Goal: Task Accomplishment & Management: Manage account settings

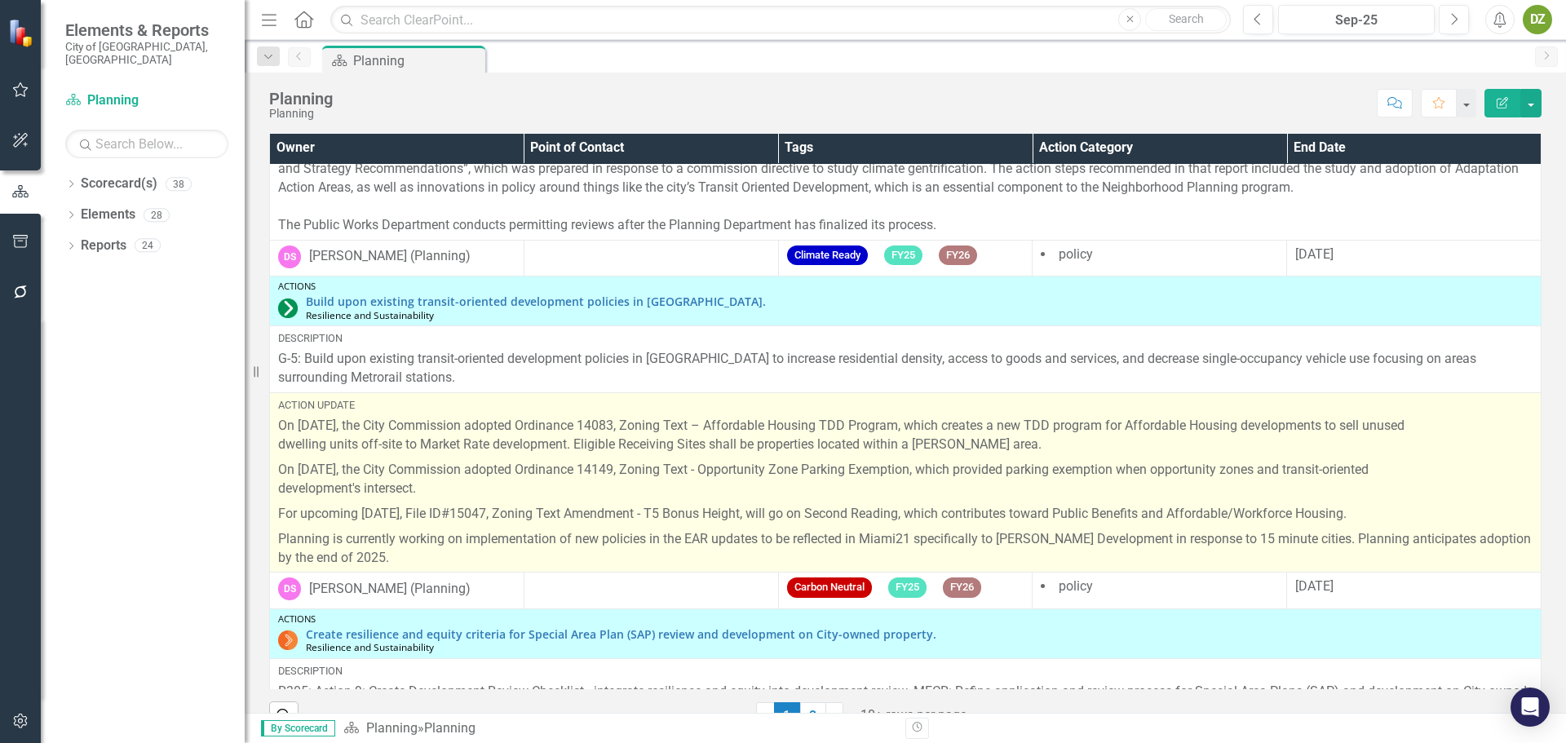
scroll to position [1060, 0]
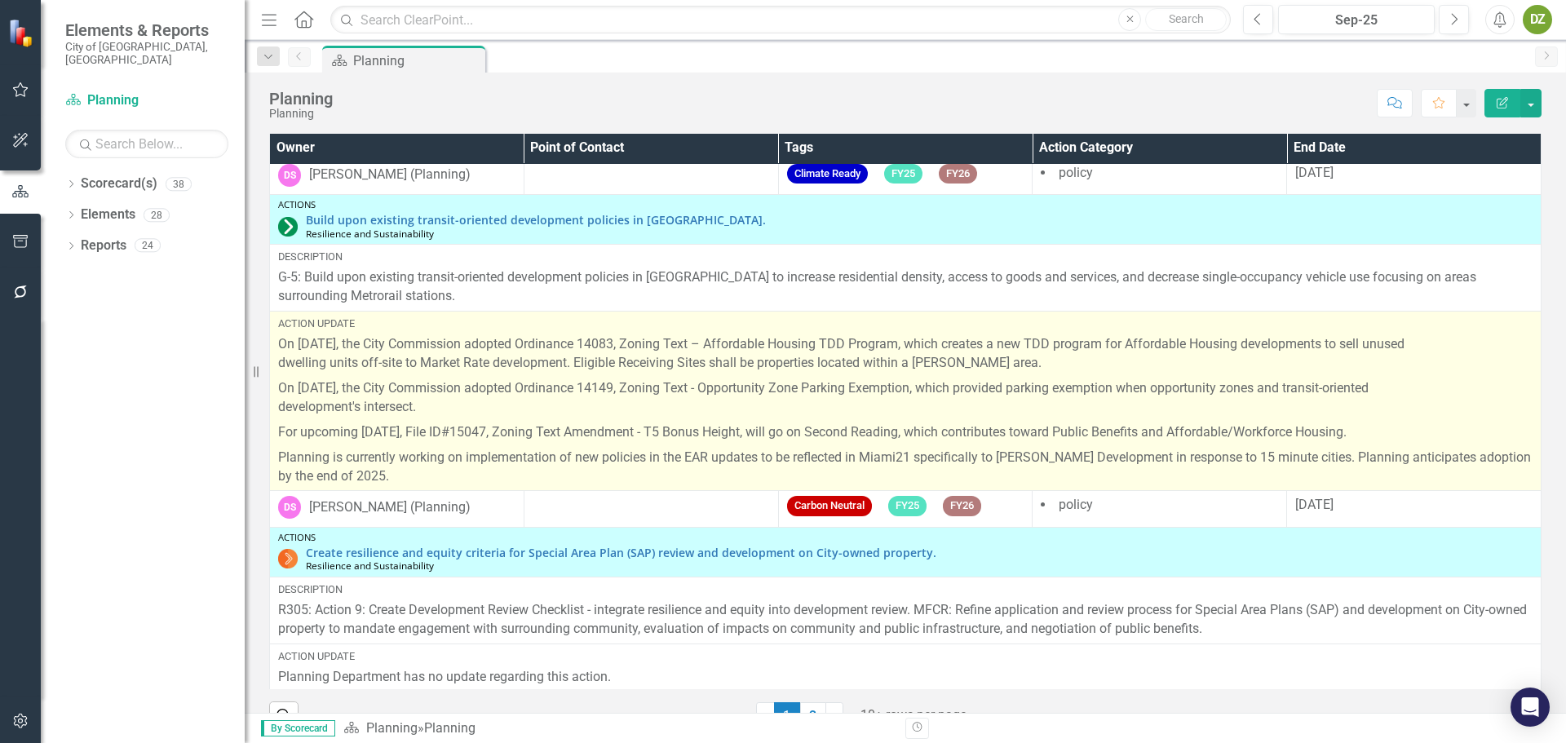
click at [444, 466] on p "Planning is currently working on implementation of new policies in the EAR upda…" at bounding box center [905, 465] width 1254 height 41
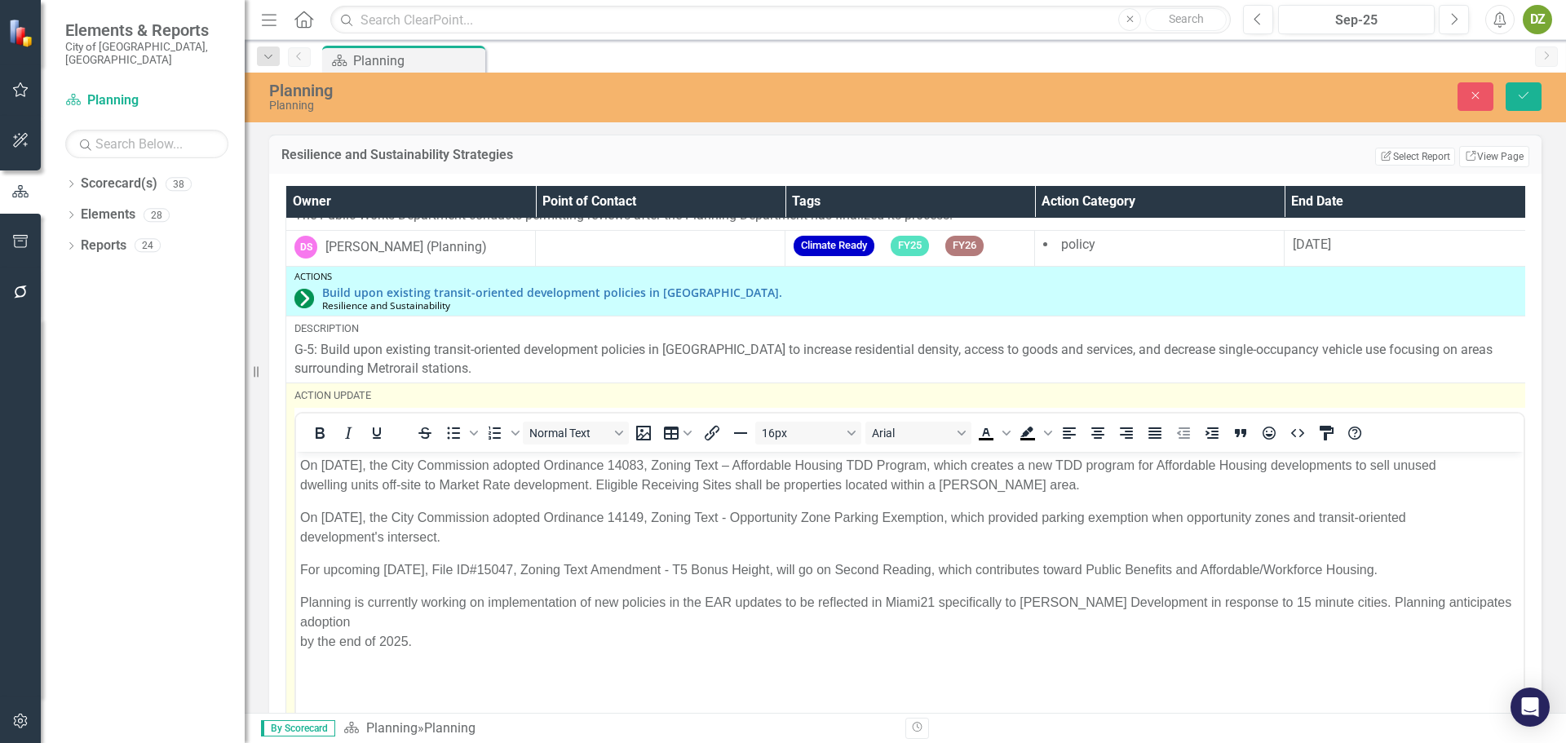
scroll to position [0, 0]
click at [454, 616] on p "Planning is currently working on implementation of new policies in the EAR upda…" at bounding box center [909, 621] width 1219 height 59
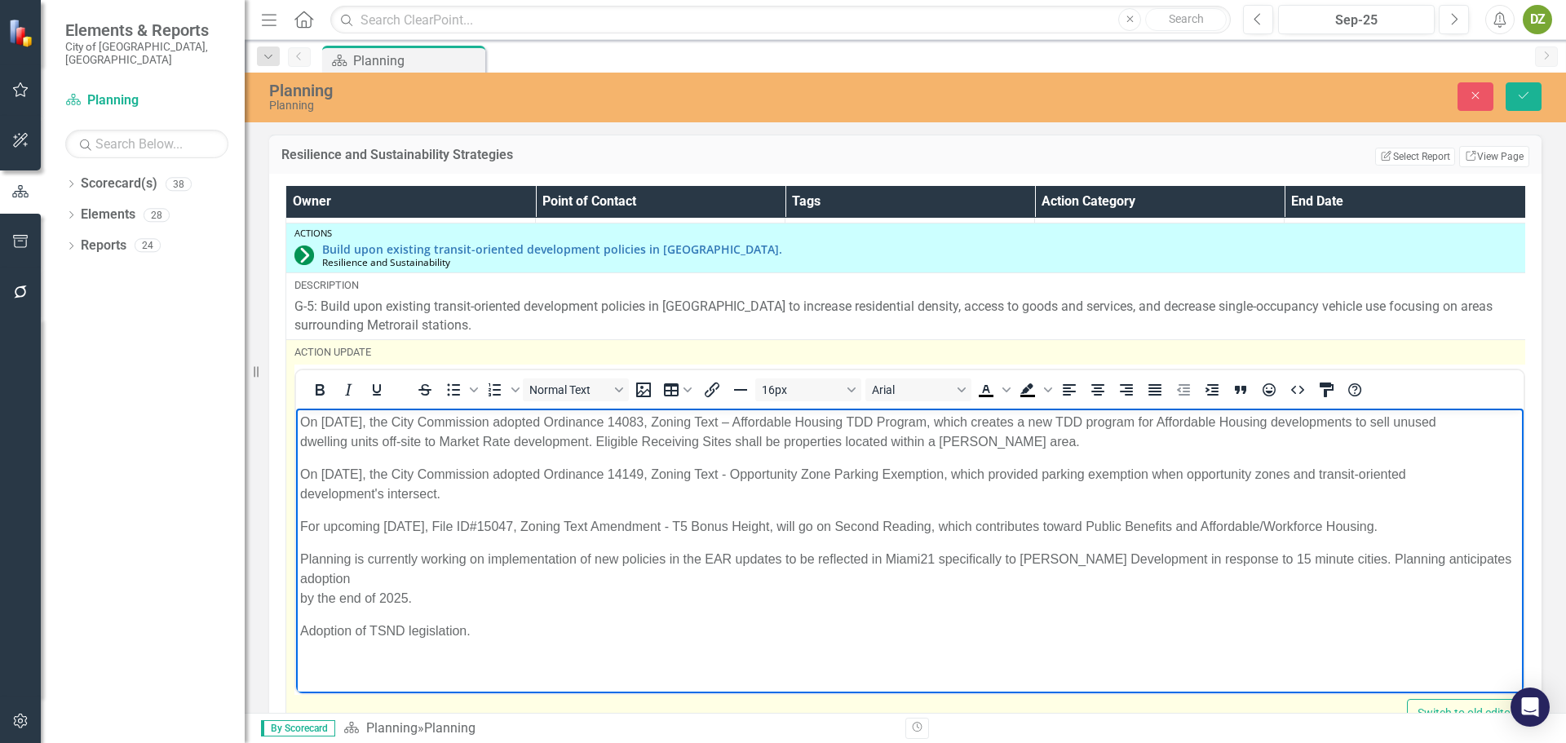
scroll to position [1142, 0]
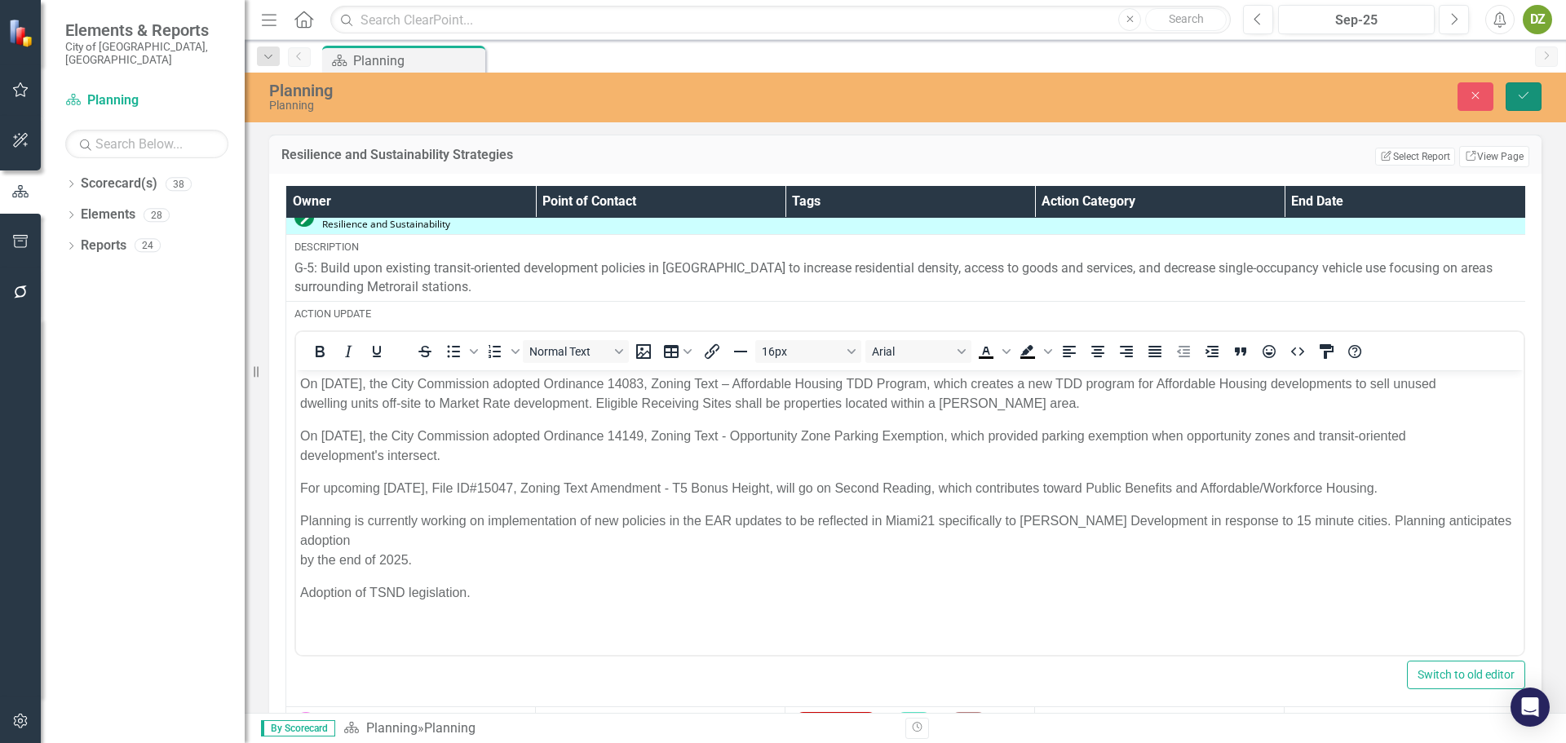
drag, startPoint x: 1518, startPoint y: 99, endPoint x: 1133, endPoint y: 218, distance: 402.6
click at [1518, 99] on icon "Save" at bounding box center [1523, 95] width 15 height 11
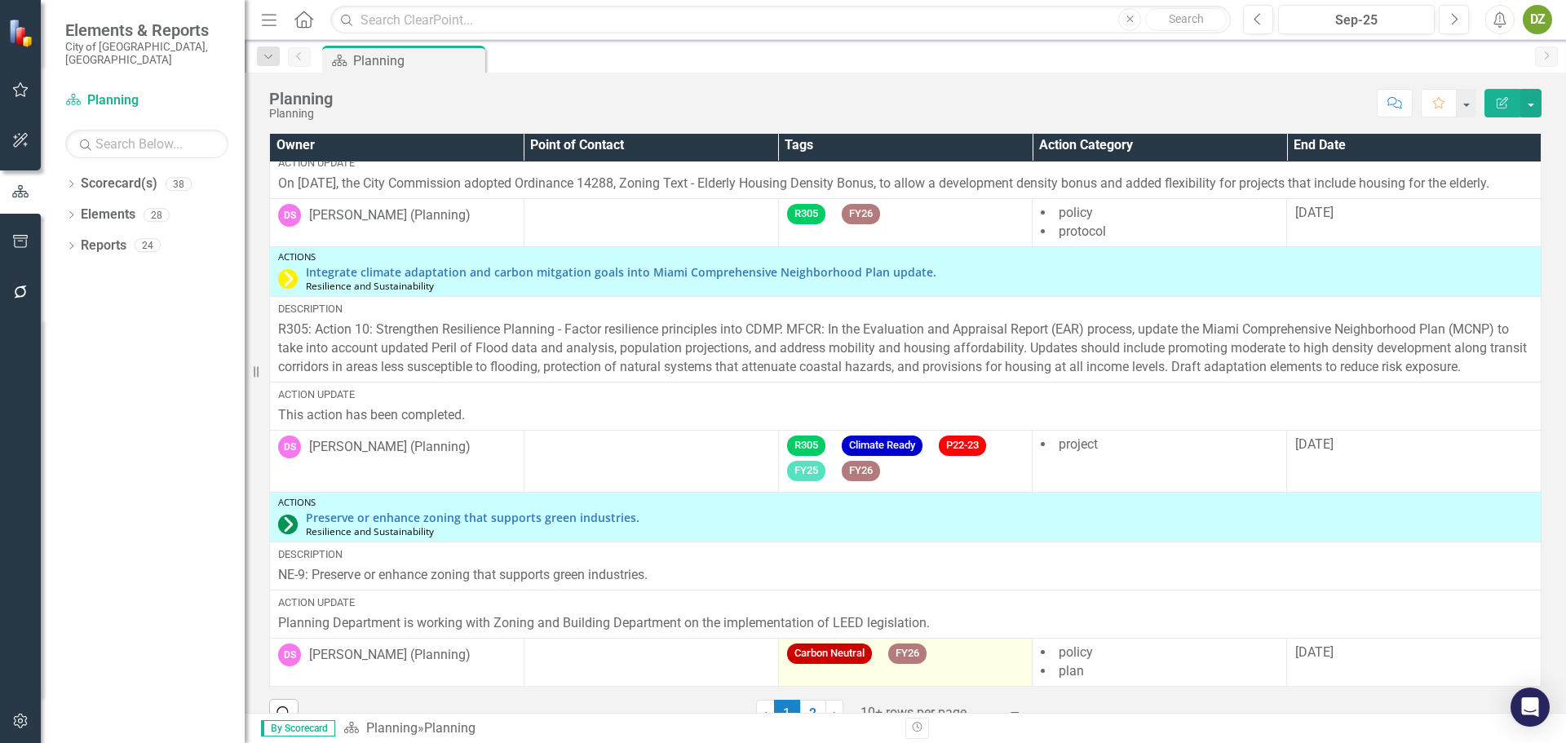
scroll to position [2512, 0]
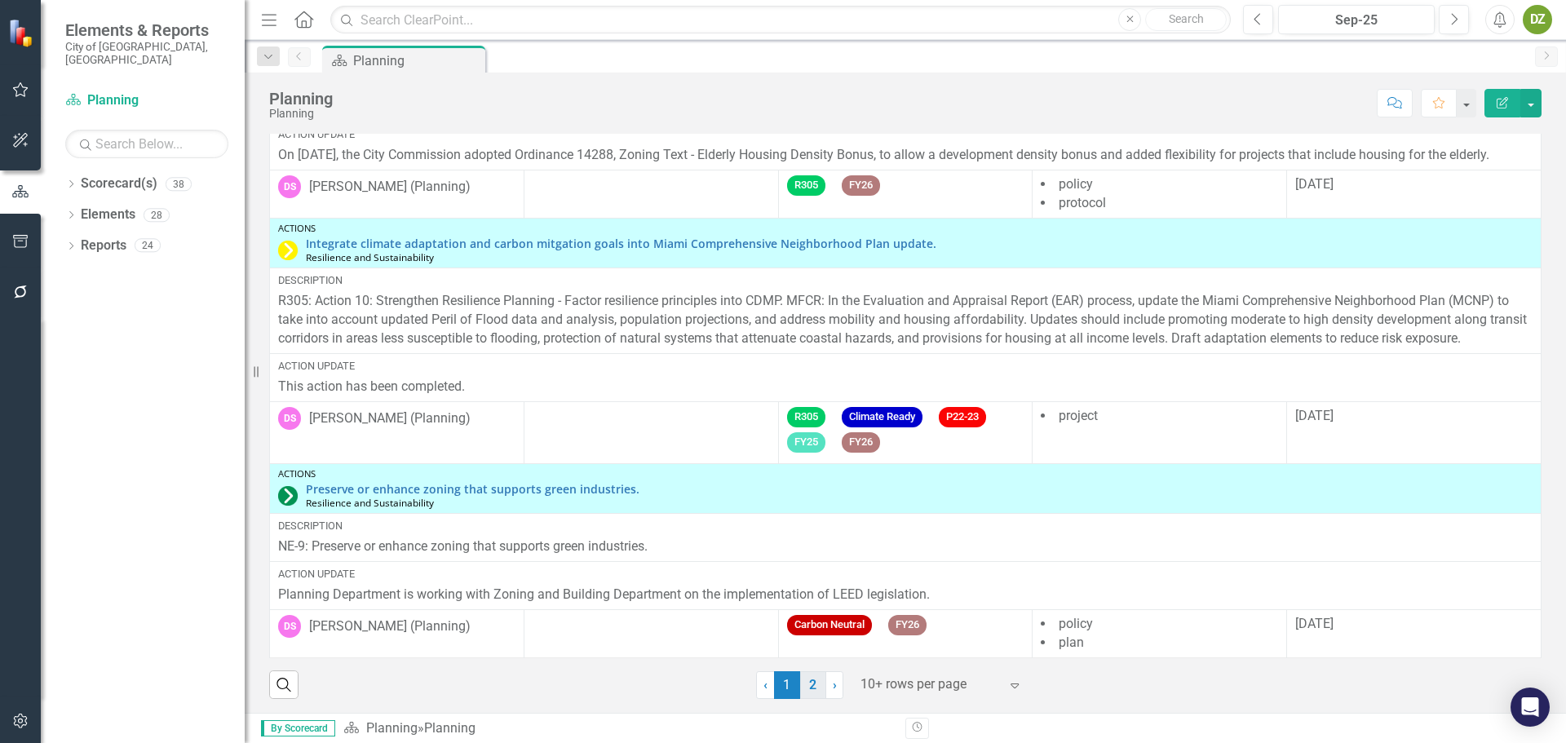
click at [806, 679] on link "2" at bounding box center [813, 685] width 26 height 28
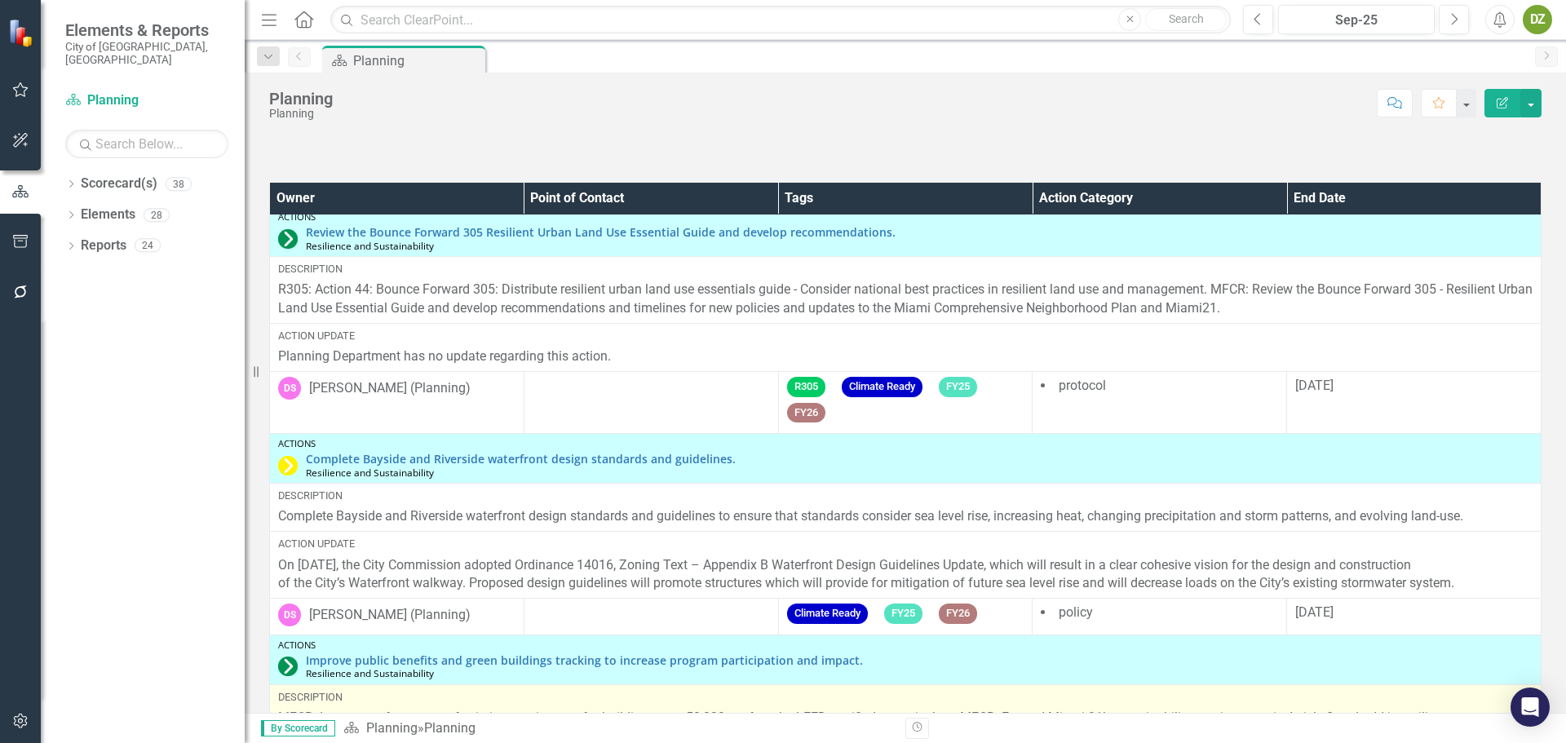
scroll to position [0, 0]
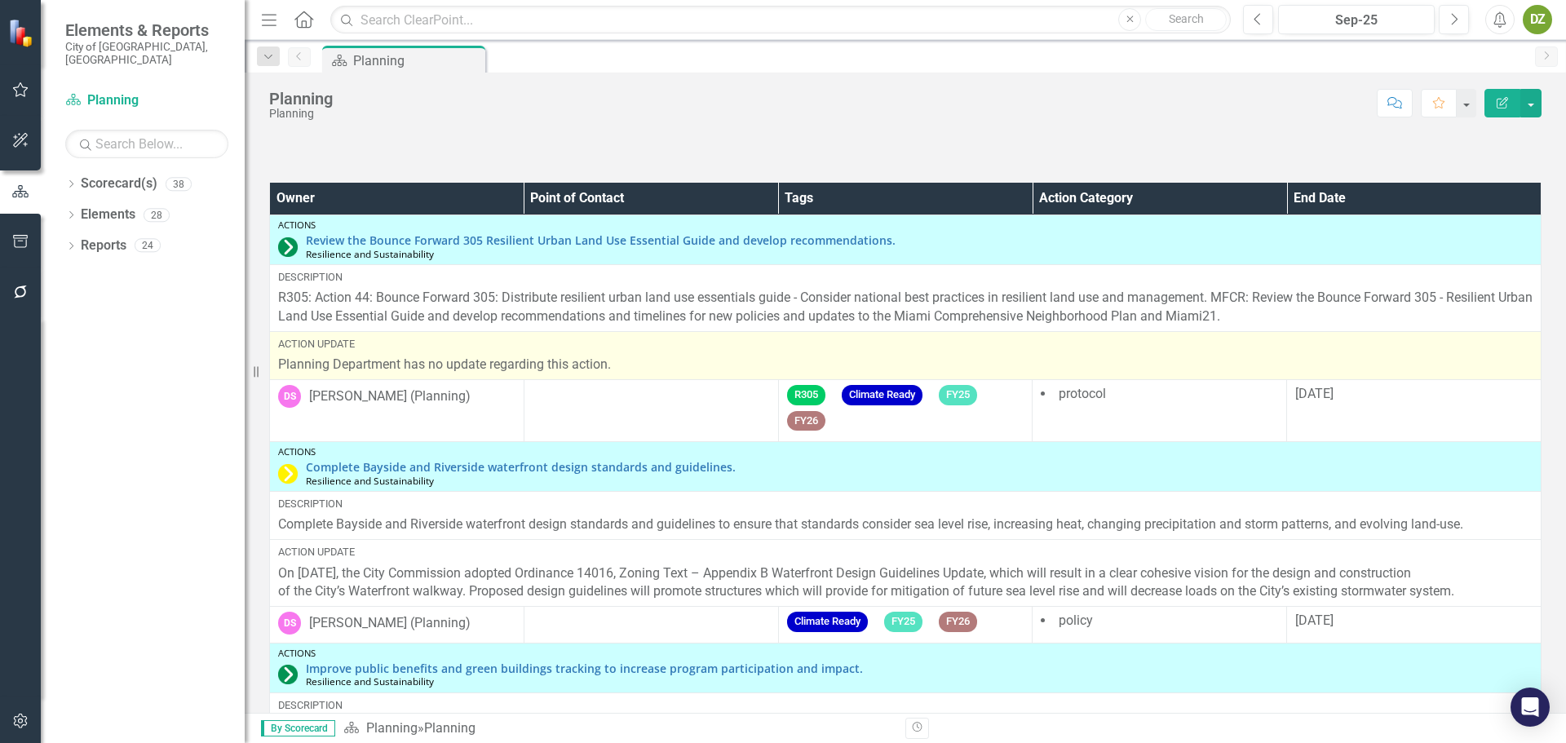
click at [650, 359] on p "Planning Department has no update regarding this action." at bounding box center [905, 365] width 1254 height 19
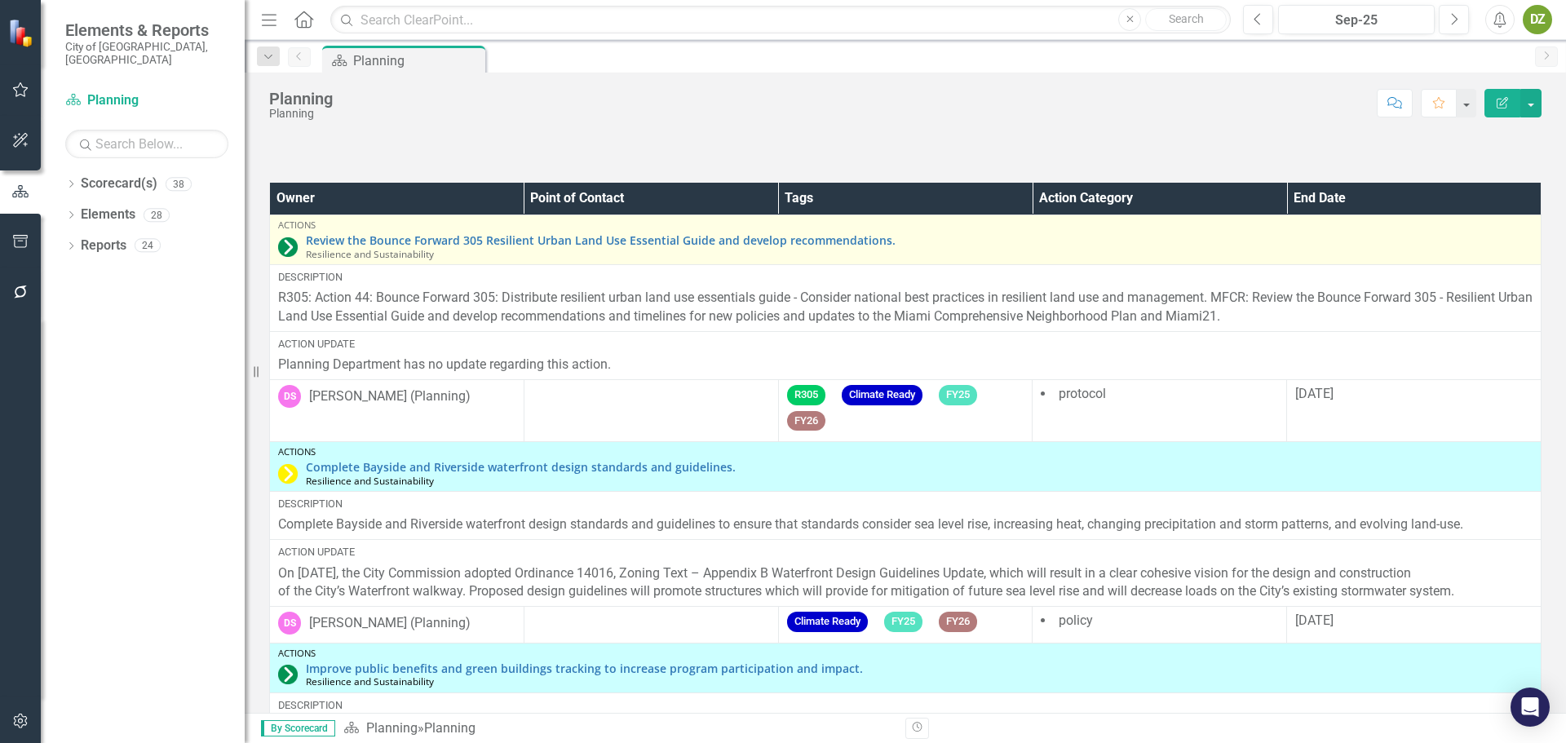
click at [293, 252] on img at bounding box center [288, 247] width 20 height 20
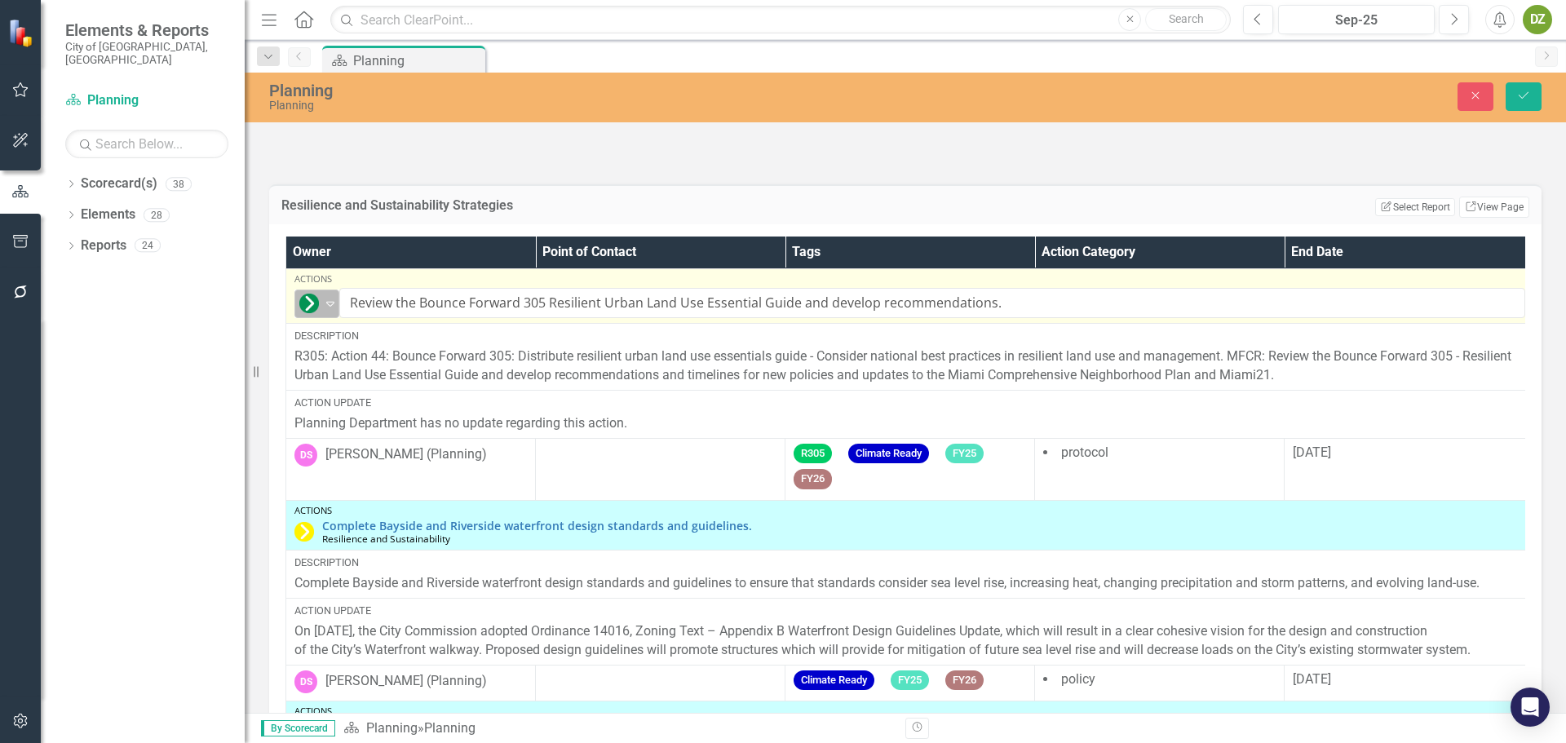
click at [313, 307] on img at bounding box center [309, 304] width 20 height 20
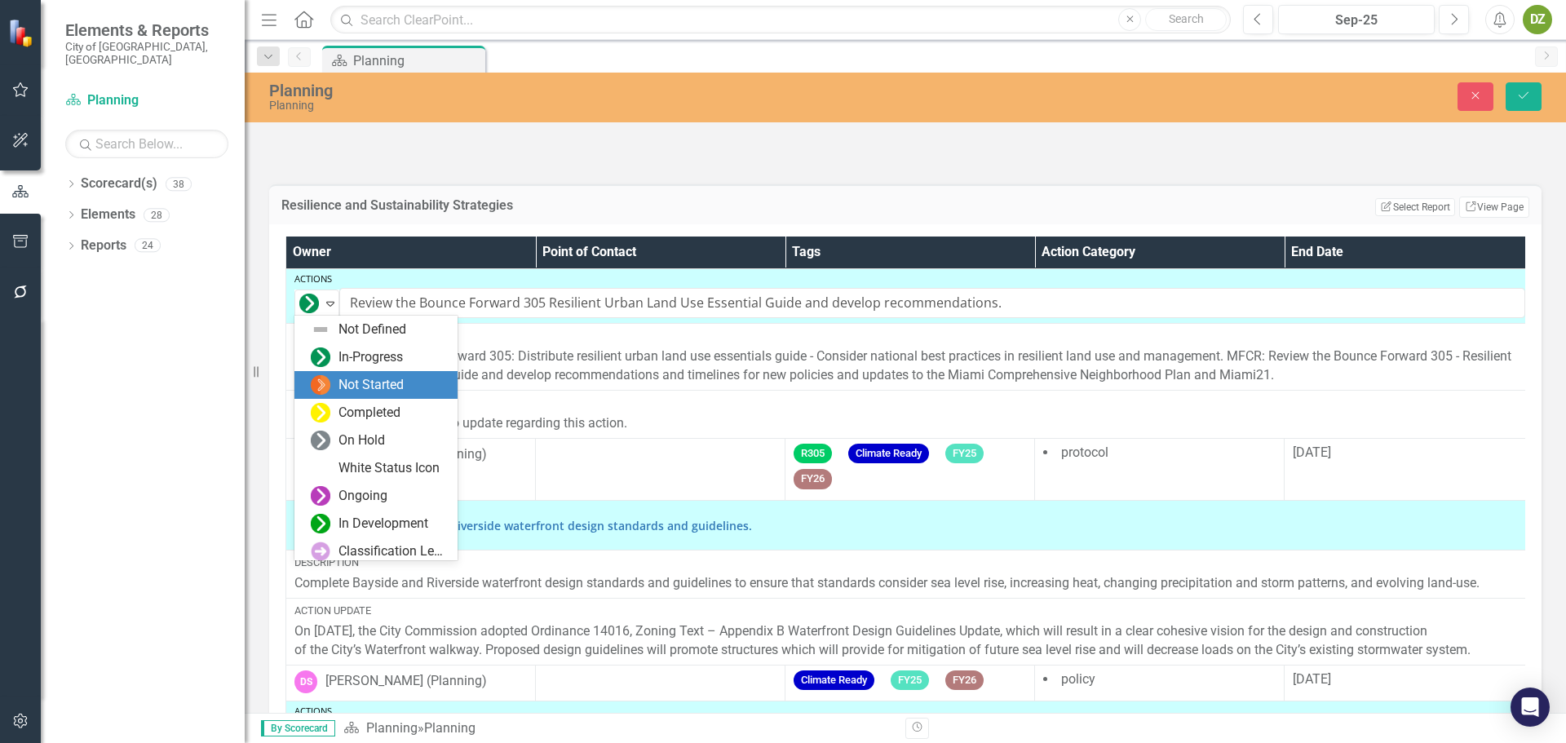
scroll to position [28, 0]
click at [391, 379] on div "Completed" at bounding box center [369, 385] width 62 height 19
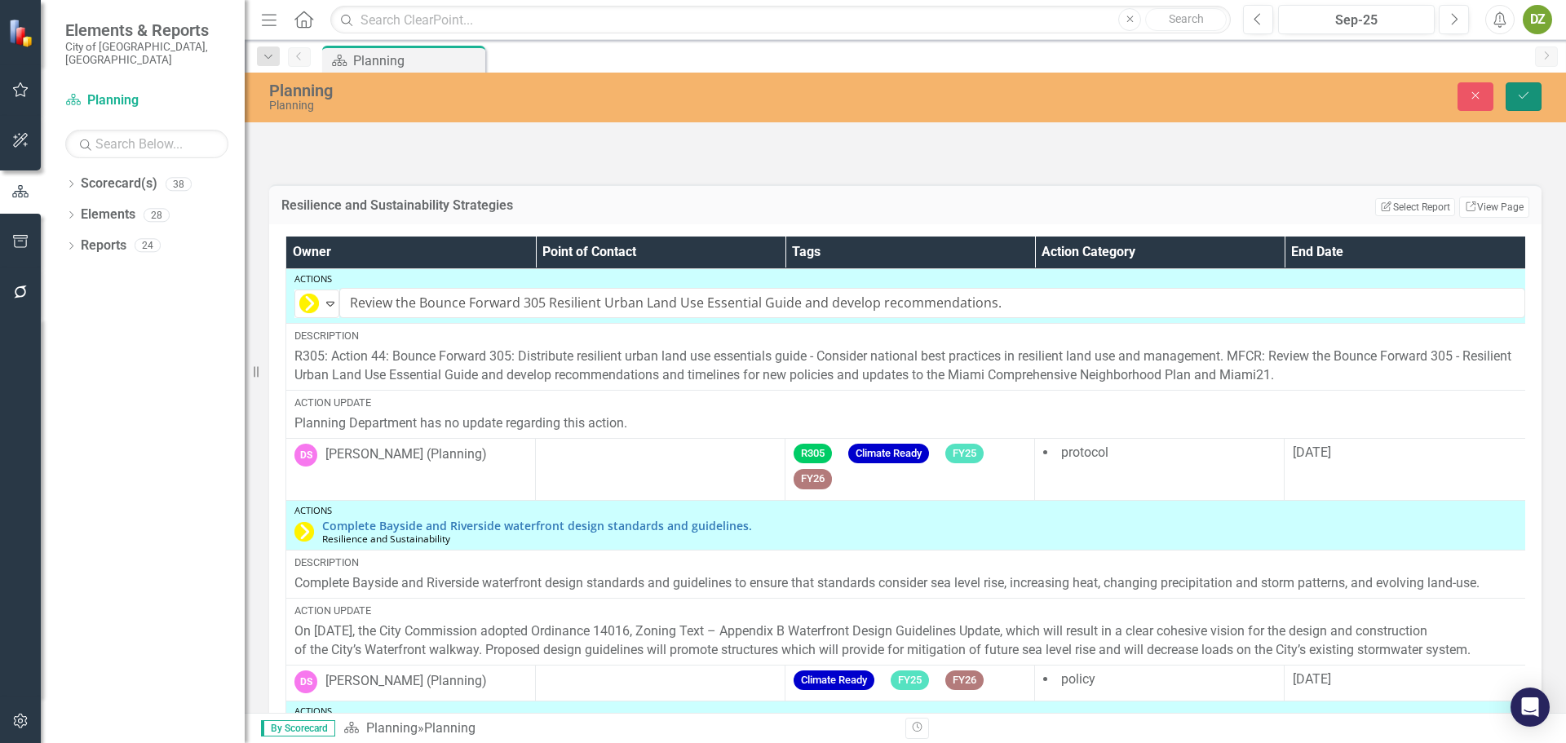
click at [1518, 89] on button "Save" at bounding box center [1523, 96] width 36 height 29
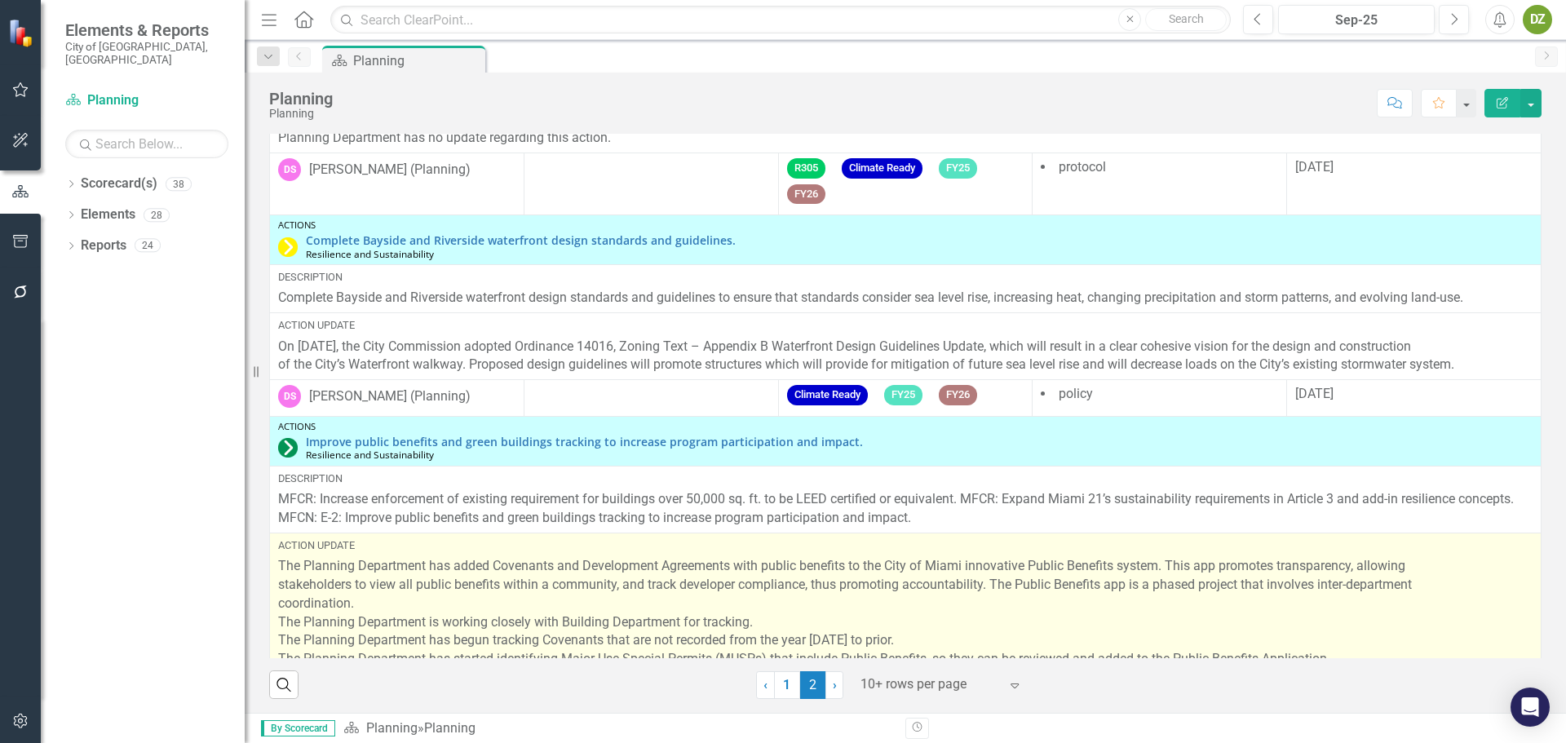
scroll to position [235, 0]
